Goal: Task Accomplishment & Management: Use online tool/utility

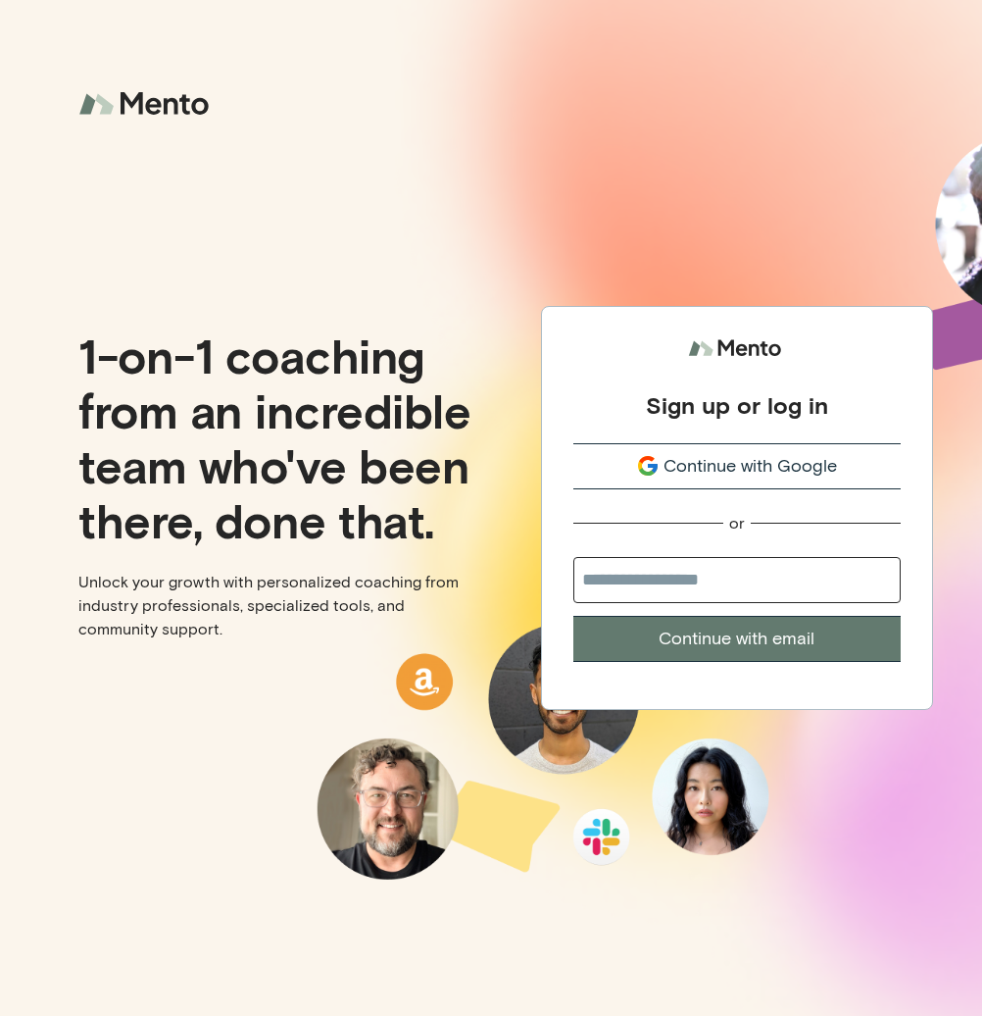
click at [726, 587] on input "email" at bounding box center [736, 580] width 327 height 46
type input "**********"
click at [726, 645] on button "Continue with email" at bounding box center [736, 639] width 327 height 46
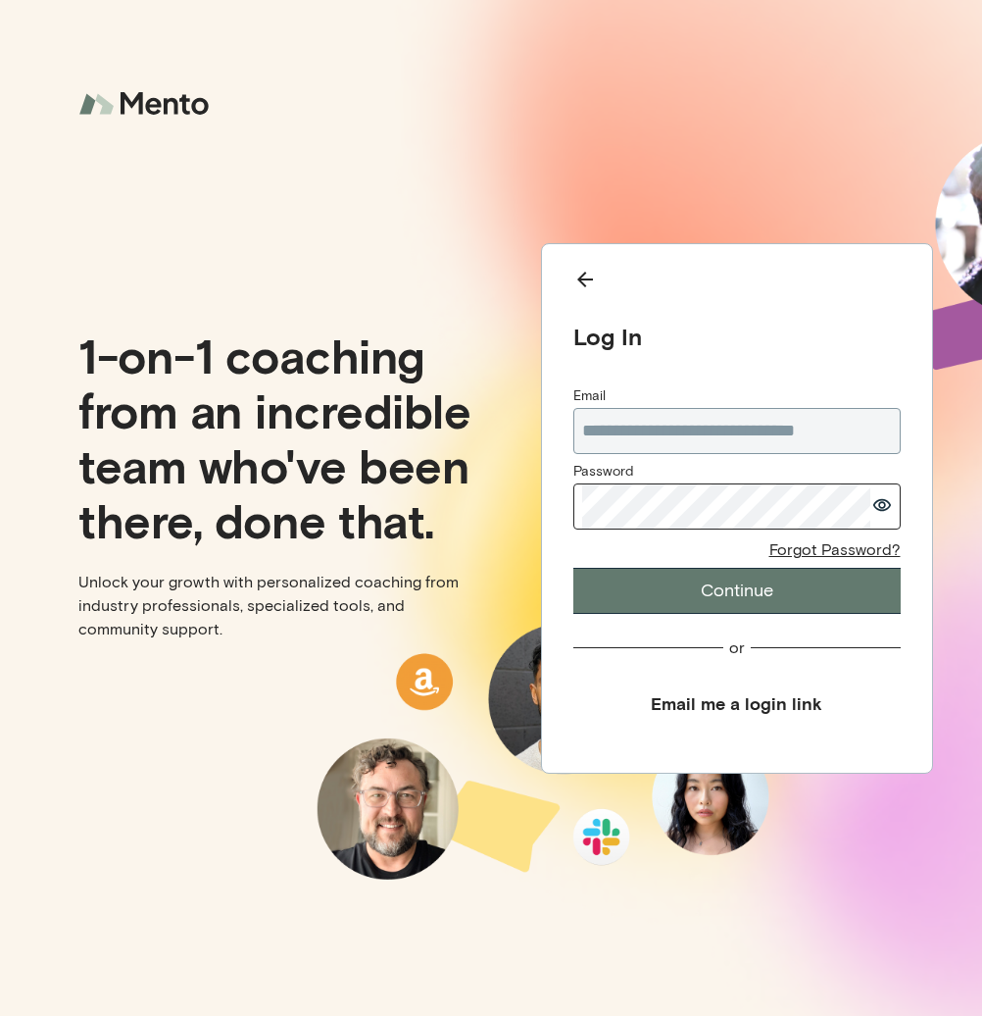
click at [573, 568] on button "Continue" at bounding box center [736, 591] width 327 height 46
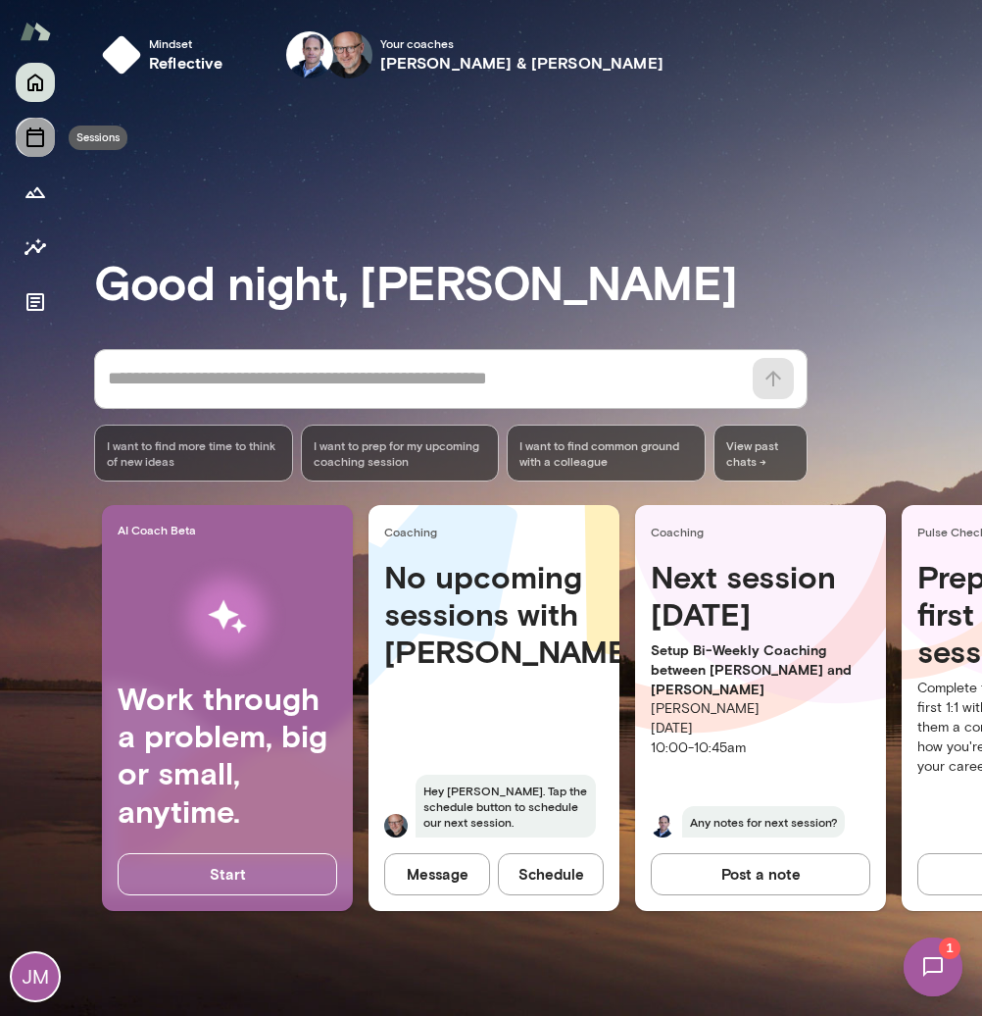
click at [34, 125] on button "Sessions" at bounding box center [35, 137] width 39 height 39
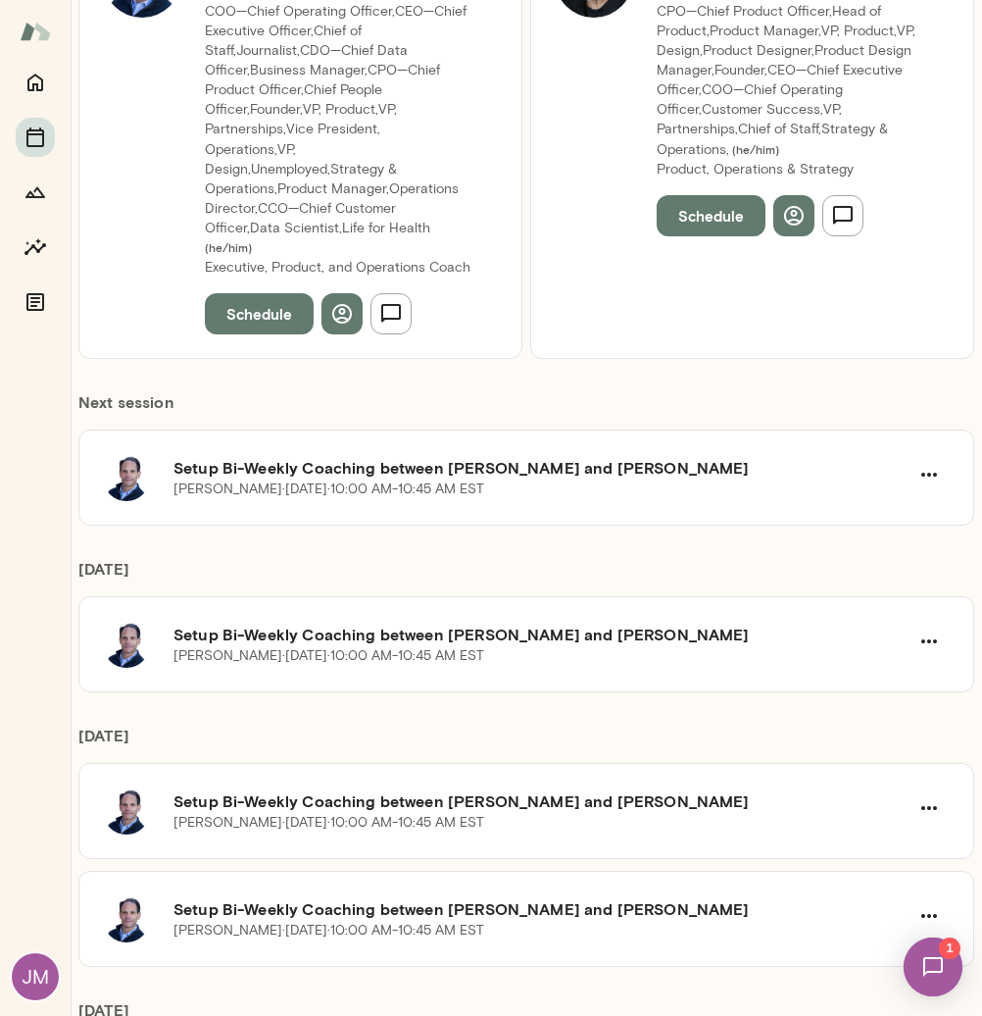
scroll to position [355, 0]
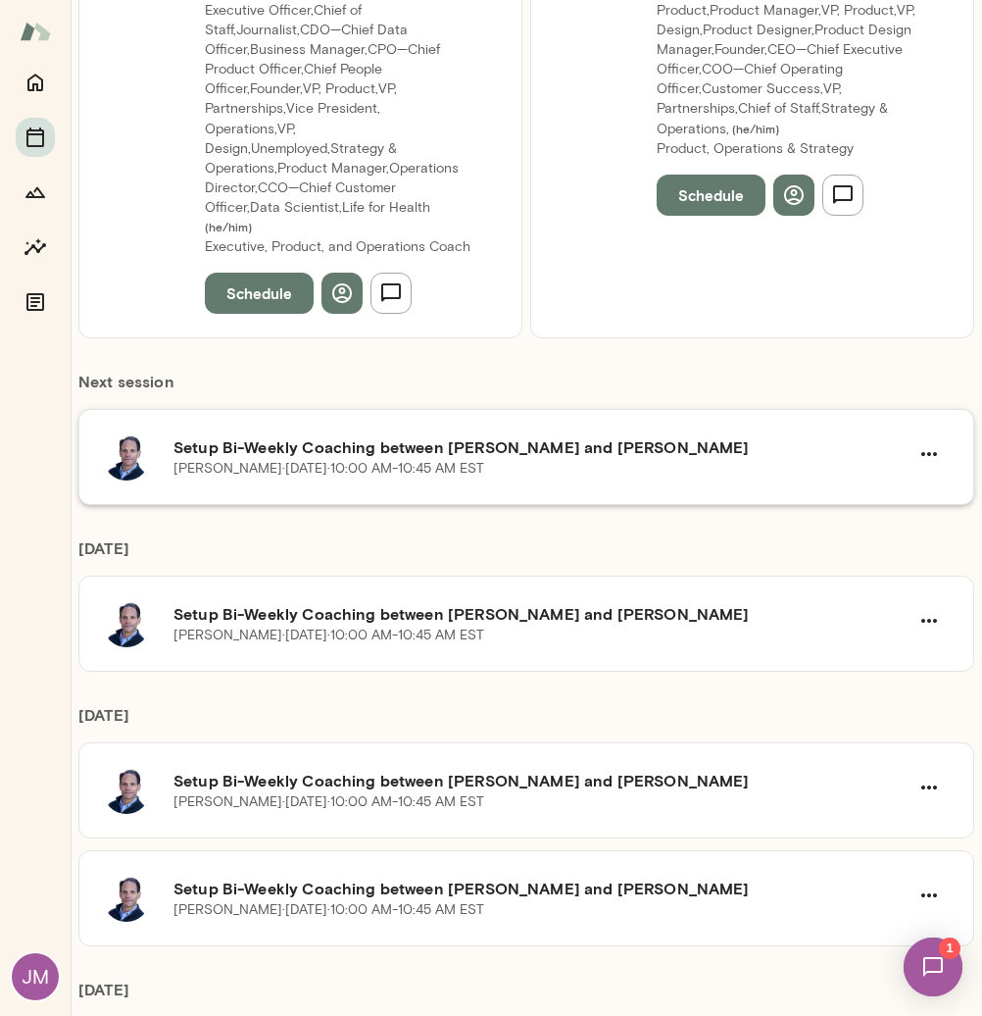
click at [670, 459] on div "[PERSON_NAME][DATE] · 10:00 AM-10:45 AM EST" at bounding box center [541, 469] width 735 height 20
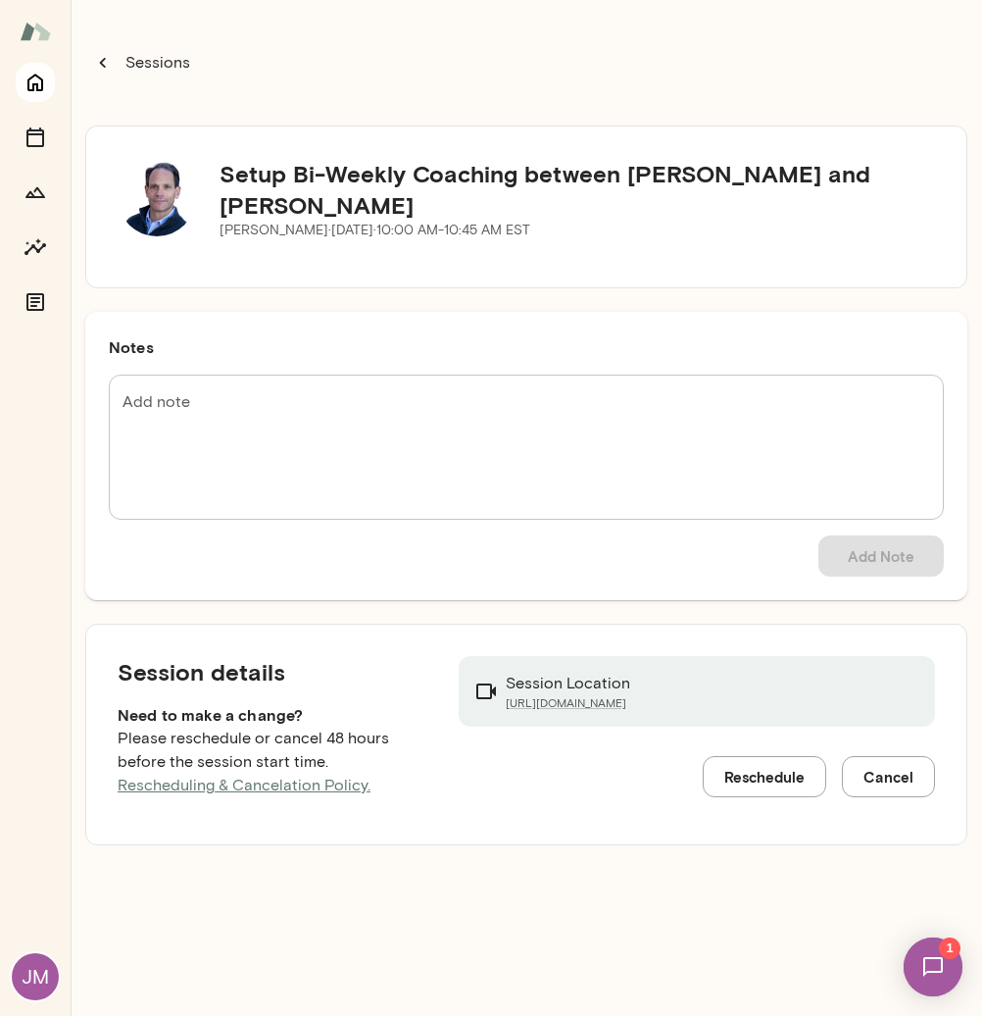
click at [32, 88] on icon "Home" at bounding box center [35, 84] width 16 height 18
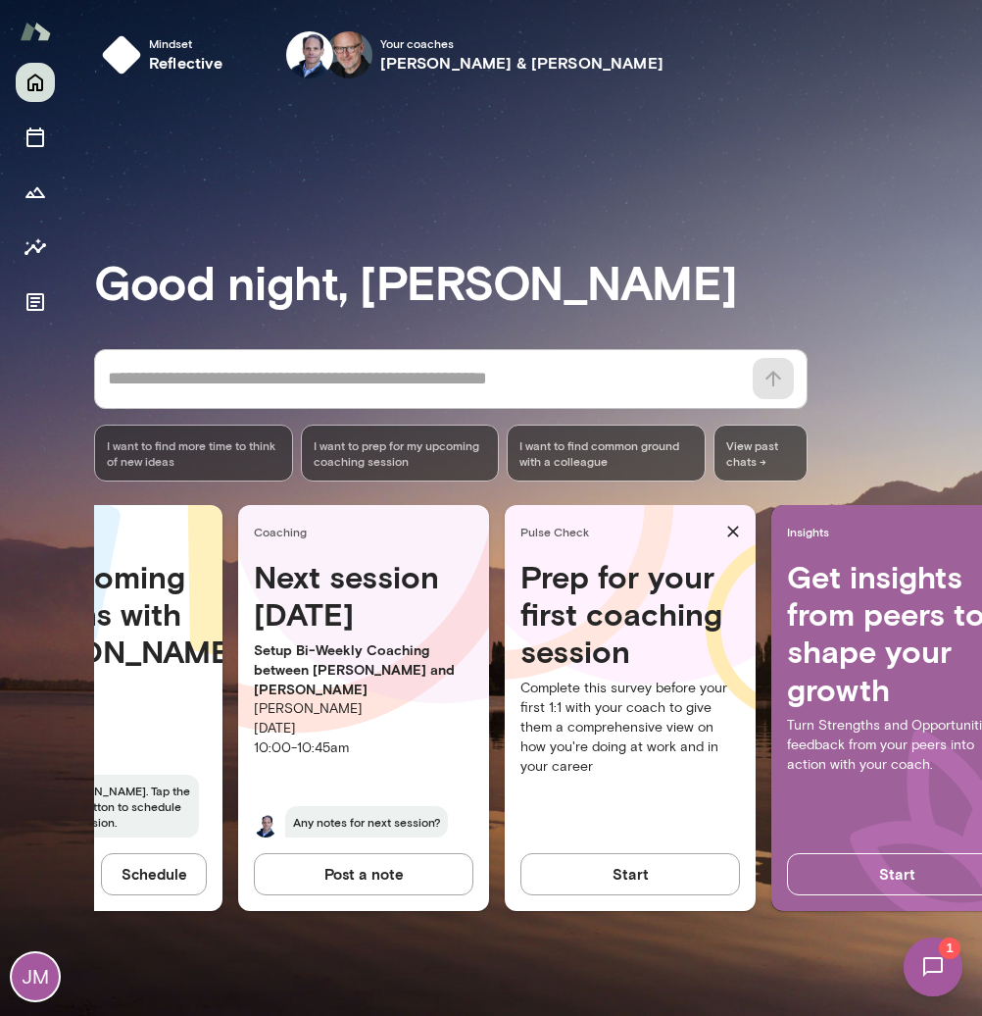
scroll to position [0, 484]
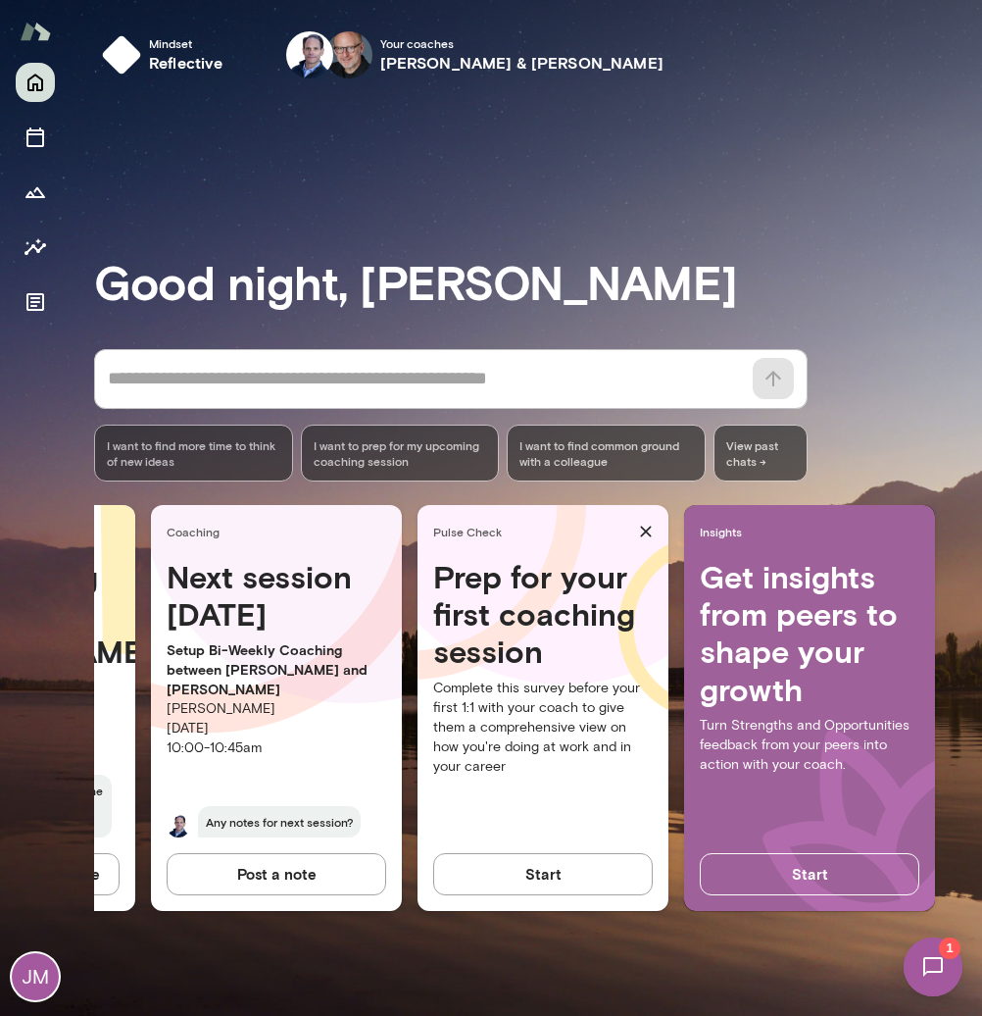
click at [517, 875] on button "Start" at bounding box center [543, 873] width 220 height 41
click at [921, 962] on img at bounding box center [933, 966] width 80 height 80
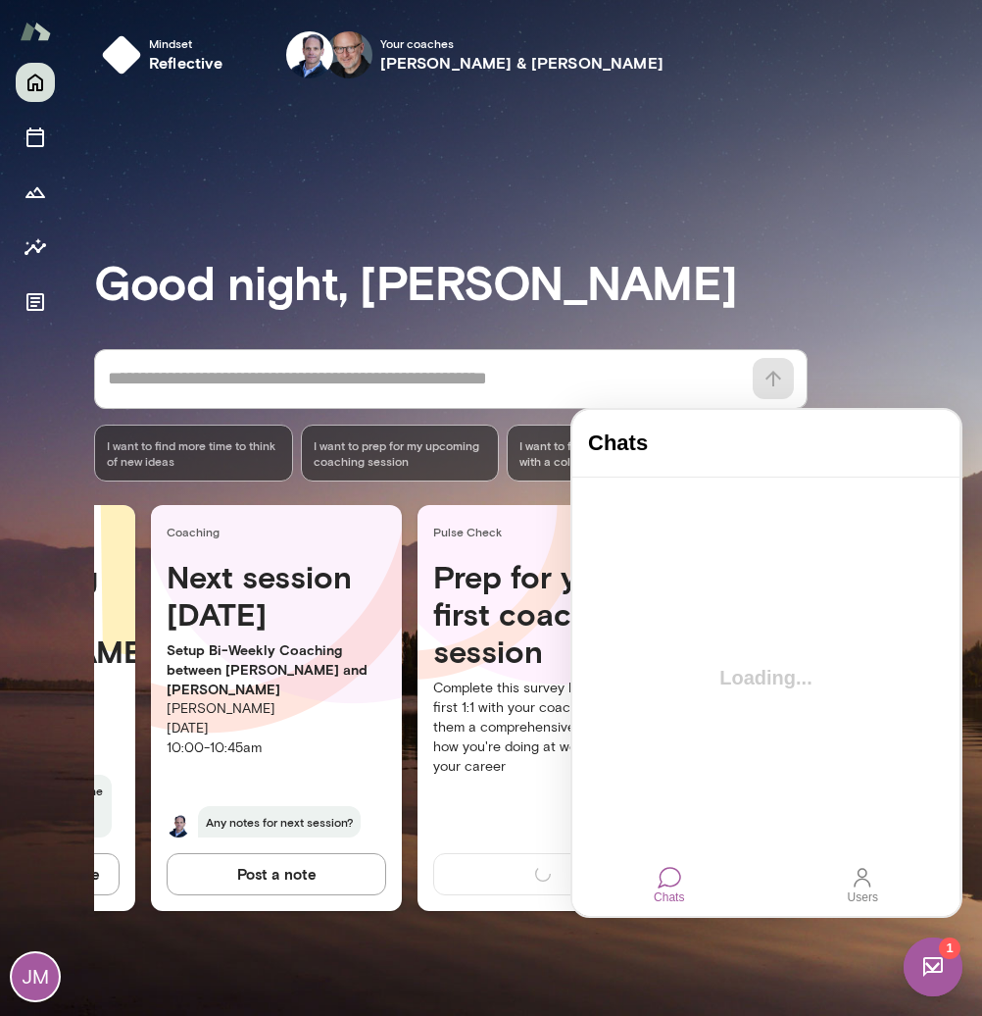
scroll to position [0, 0]
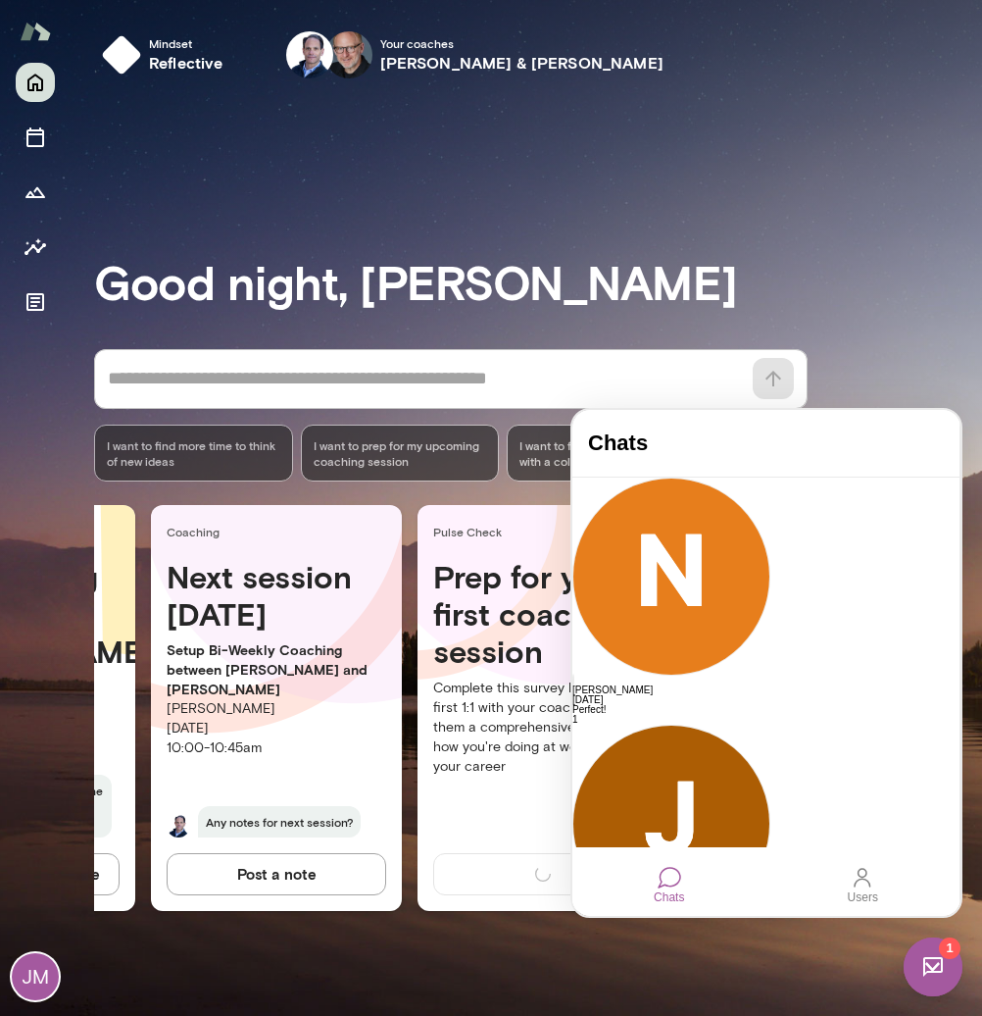
click at [623, 931] on div "Good night, [PERSON_NAME] * ​ ​ I want to find more time to think of new ideas …" at bounding box center [538, 555] width 888 height 874
click at [922, 976] on img at bounding box center [933, 966] width 59 height 59
